Goal: Information Seeking & Learning: Learn about a topic

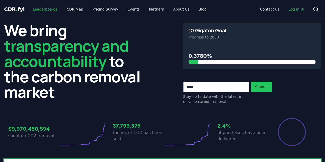
click at [43, 6] on link "Leaderboards" at bounding box center [45, 9] width 33 height 9
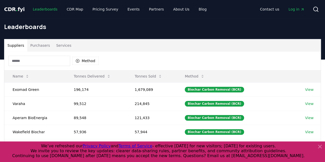
scroll to position [24, 0]
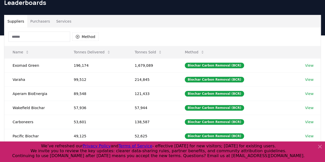
click at [35, 38] on input at bounding box center [39, 37] width 62 height 10
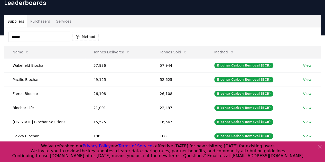
type input "*******"
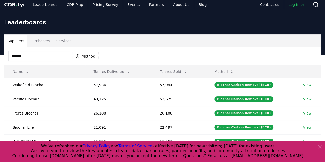
scroll to position [4, 0]
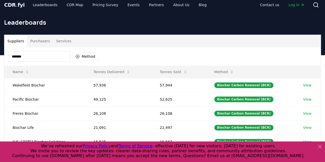
drag, startPoint x: 54, startPoint y: 56, endPoint x: 0, endPoint y: 60, distance: 54.4
click at [0, 60] on div "Suppliers Purchasers Services ******* Method Name Tonnes Delivered Tonnes Sold …" at bounding box center [162, 109] width 325 height 149
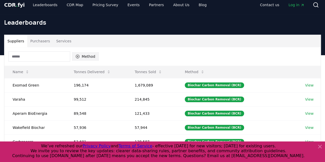
click at [85, 56] on button "Method" at bounding box center [85, 56] width 26 height 8
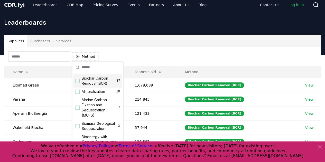
click at [76, 83] on div "Biochar Carbon Removal (BCR) 87" at bounding box center [98, 80] width 49 height 13
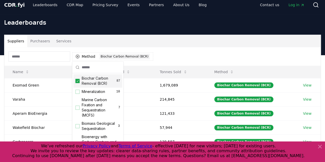
click at [156, 35] on div "Suppliers Purchasers Services" at bounding box center [162, 41] width 317 height 12
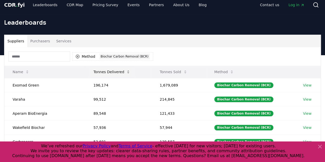
click at [126, 73] on icon at bounding box center [128, 72] width 4 height 4
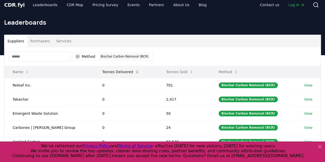
click at [135, 73] on icon at bounding box center [137, 72] width 4 height 4
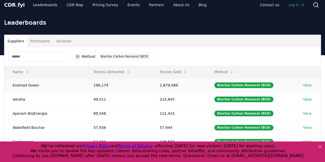
scroll to position [27, 0]
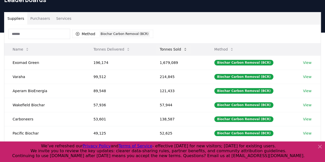
click at [170, 50] on button "Tonnes Sold" at bounding box center [174, 49] width 36 height 10
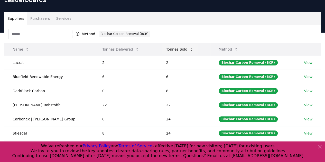
click at [170, 50] on button "Tonnes Sold" at bounding box center [180, 49] width 36 height 10
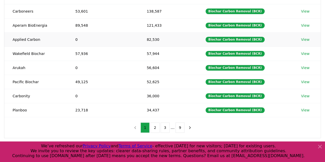
scroll to position [107, 0]
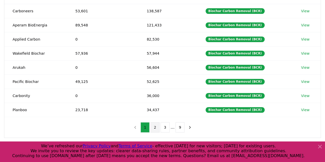
click at [154, 126] on button "2" at bounding box center [155, 127] width 9 height 10
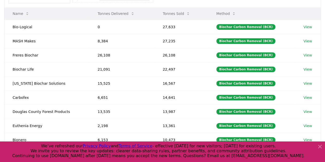
scroll to position [123, 0]
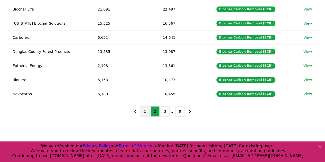
click at [149, 111] on button "1" at bounding box center [145, 111] width 9 height 10
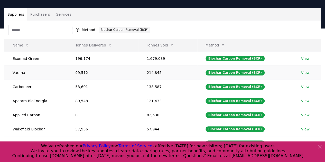
scroll to position [28, 0]
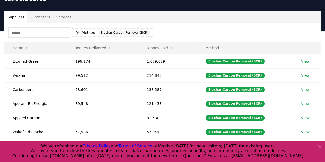
click at [54, 30] on input at bounding box center [39, 33] width 62 height 10
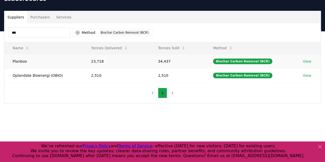
type input "***"
click at [25, 61] on td "Planboo" at bounding box center [43, 61] width 78 height 14
click at [307, 59] on link "View" at bounding box center [307, 61] width 8 height 5
